Goal: Task Accomplishment & Management: Use online tool/utility

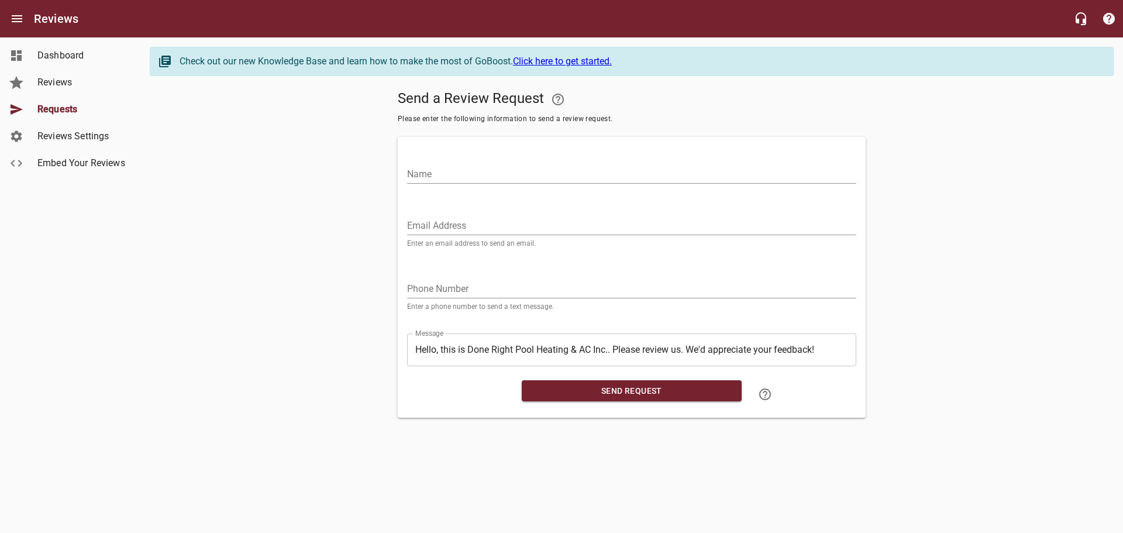
drag, startPoint x: 622, startPoint y: 226, endPoint x: 578, endPoint y: 200, distance: 51.7
click at [622, 226] on input "Email Address" at bounding box center [631, 225] width 449 height 19
paste input "[EMAIL_ADDRESS][DOMAIN_NAME]"
type input "[EMAIL_ADDRESS][DOMAIN_NAME]"
drag, startPoint x: 538, startPoint y: 174, endPoint x: 547, endPoint y: 170, distance: 10.2
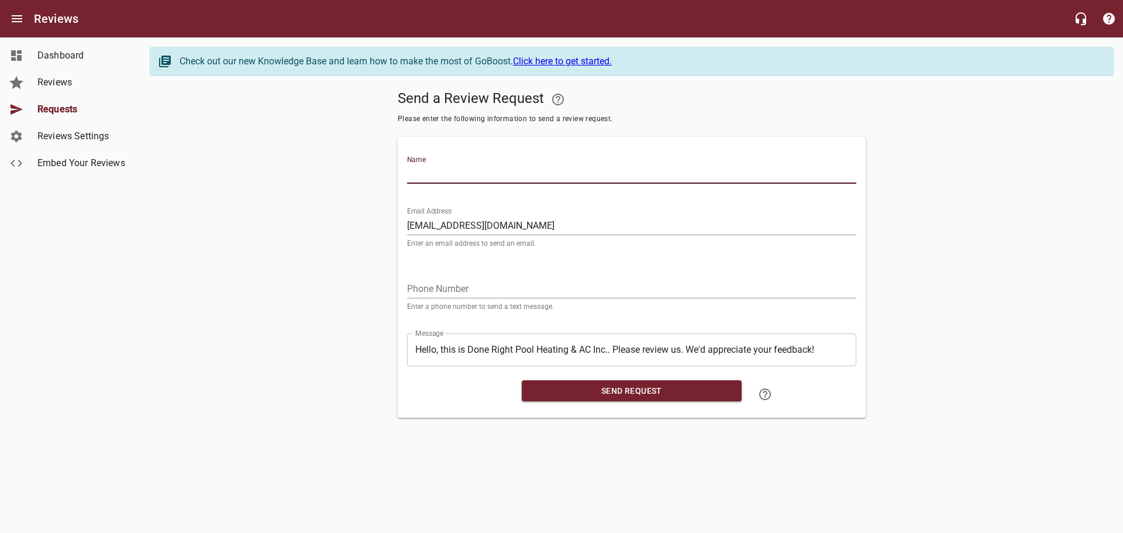
click at [538, 174] on input "Name" at bounding box center [631, 174] width 449 height 19
type input "[PERSON_NAME]"
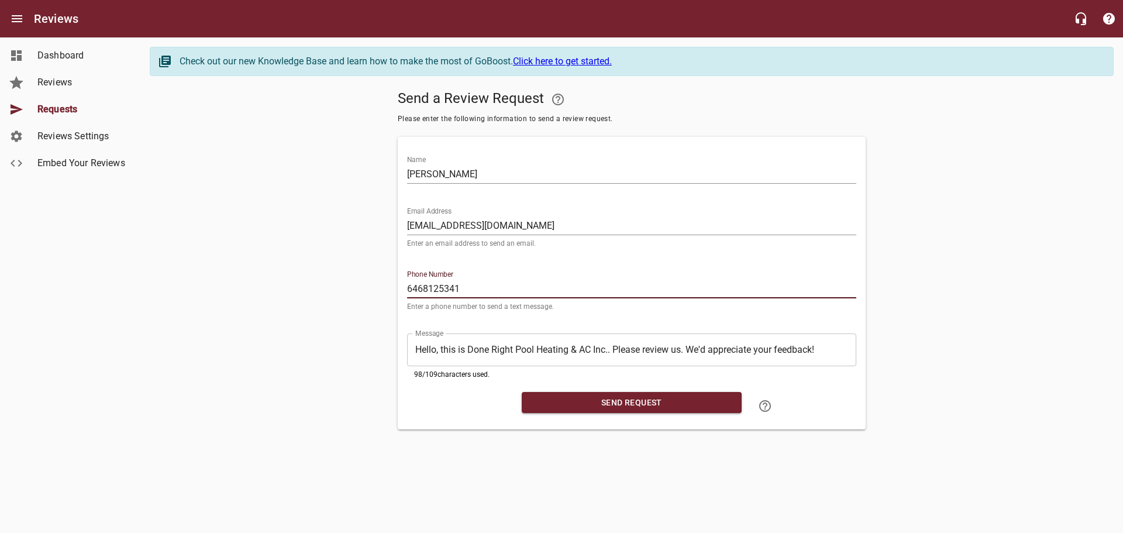
type input "6468125341"
click at [588, 403] on span "Send Request" at bounding box center [631, 402] width 201 height 15
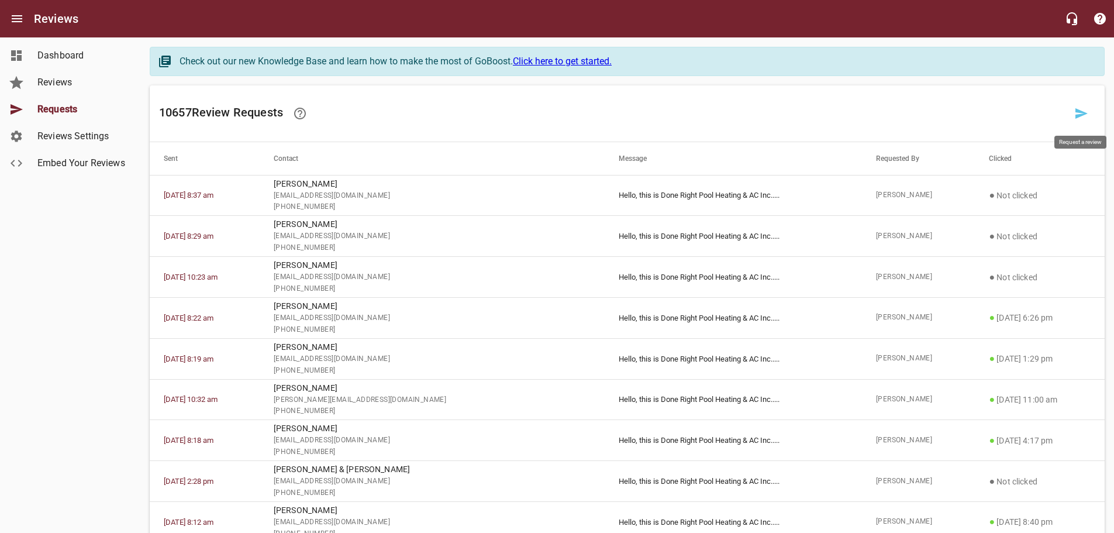
click at [1087, 112] on icon at bounding box center [1081, 113] width 14 height 14
